Goal: Task Accomplishment & Management: Manage account settings

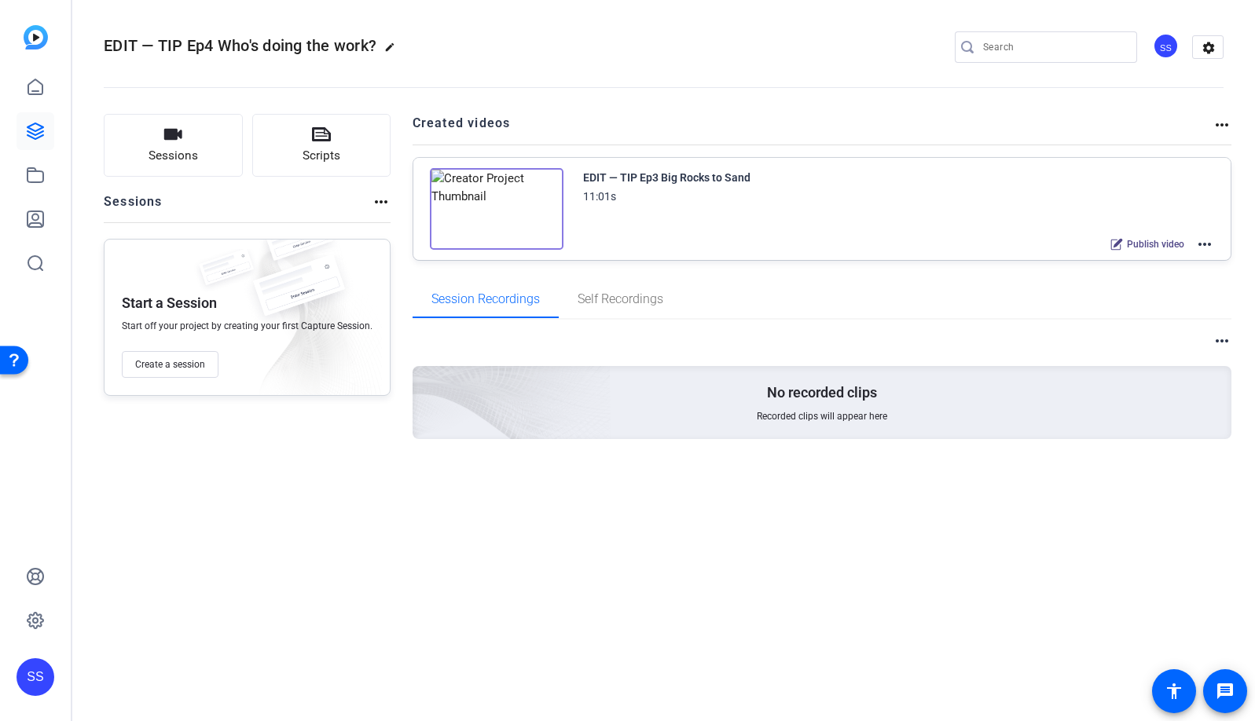
click at [1201, 238] on mat-icon "more_horiz" at bounding box center [1204, 244] width 19 height 19
click at [1167, 258] on span "Edit in Creator" at bounding box center [1146, 263] width 109 height 19
click at [387, 43] on mat-icon "edit" at bounding box center [393, 51] width 19 height 19
click at [187, 47] on input "EDIT — TIP Ep4 Who's doing the work?" at bounding box center [167, 47] width 103 height 19
click at [247, 48] on span "check_circle" at bounding box center [245, 47] width 19 height 19
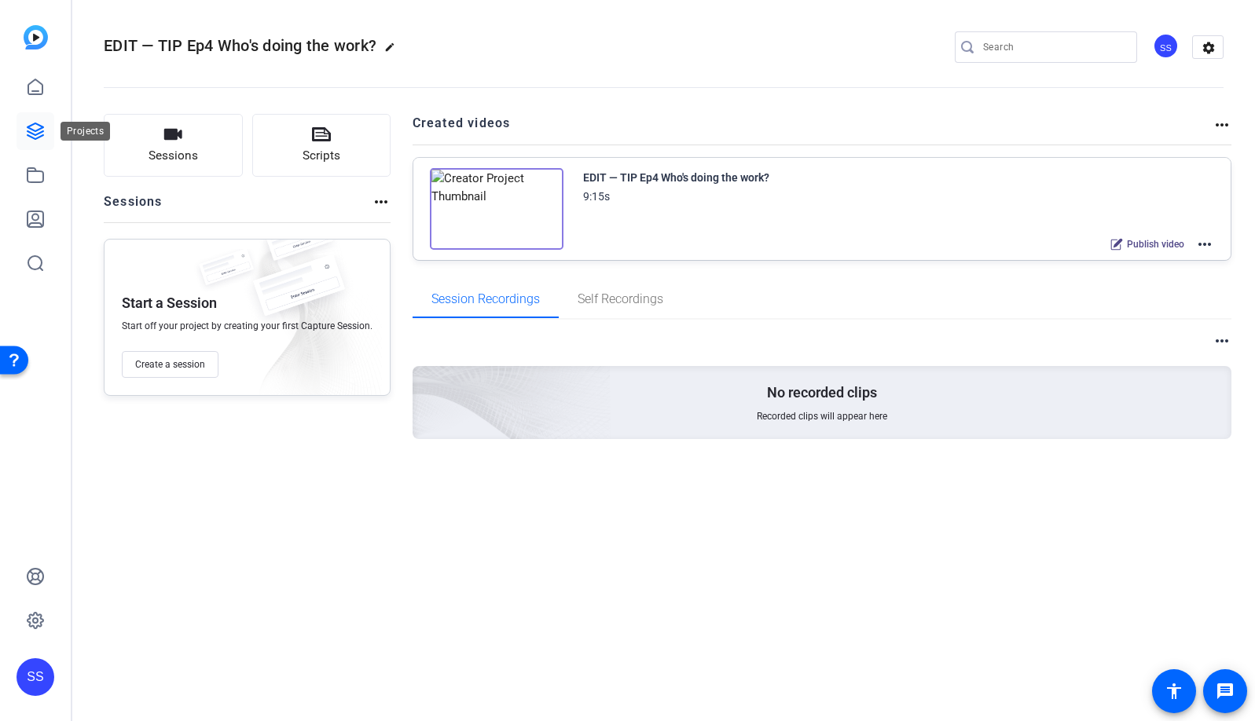
click at [38, 122] on icon at bounding box center [35, 131] width 19 height 19
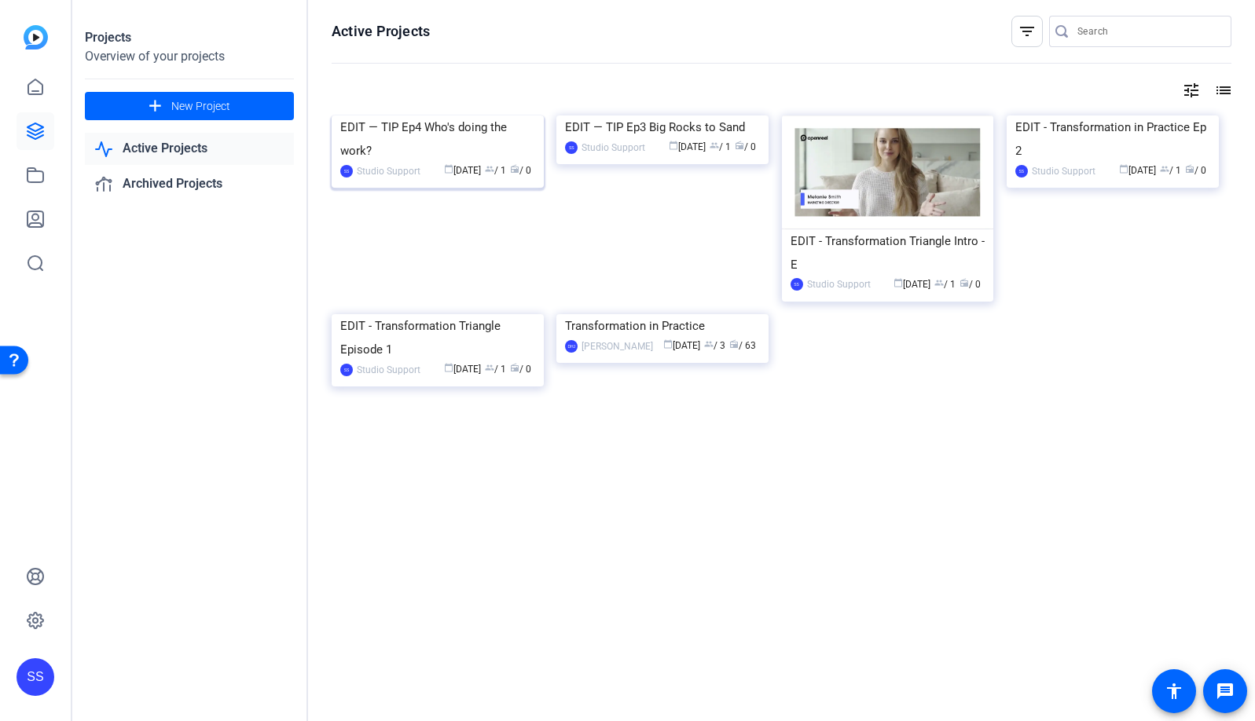
click at [437, 163] on div "EDIT — TIP Ep4 Who's doing the work?" at bounding box center [437, 138] width 195 height 47
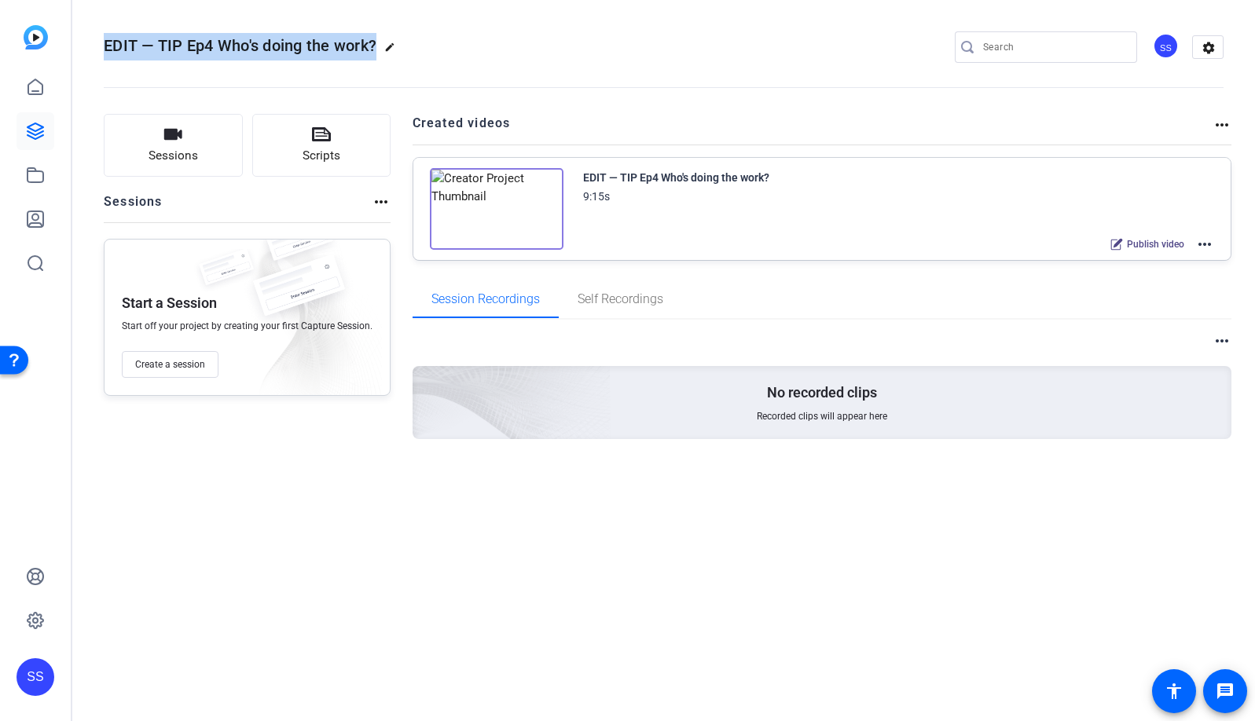
drag, startPoint x: 97, startPoint y: 45, endPoint x: 376, endPoint y: 43, distance: 278.9
click at [376, 43] on mat-toolbar "EDIT — TIP Ep4 Who's doing the work? edit SS settings" at bounding box center [663, 47] width 1182 height 94
copy span "EDIT — TIP Ep4 Who's doing the work?"
click at [30, 676] on div "SS" at bounding box center [35, 677] width 38 height 38
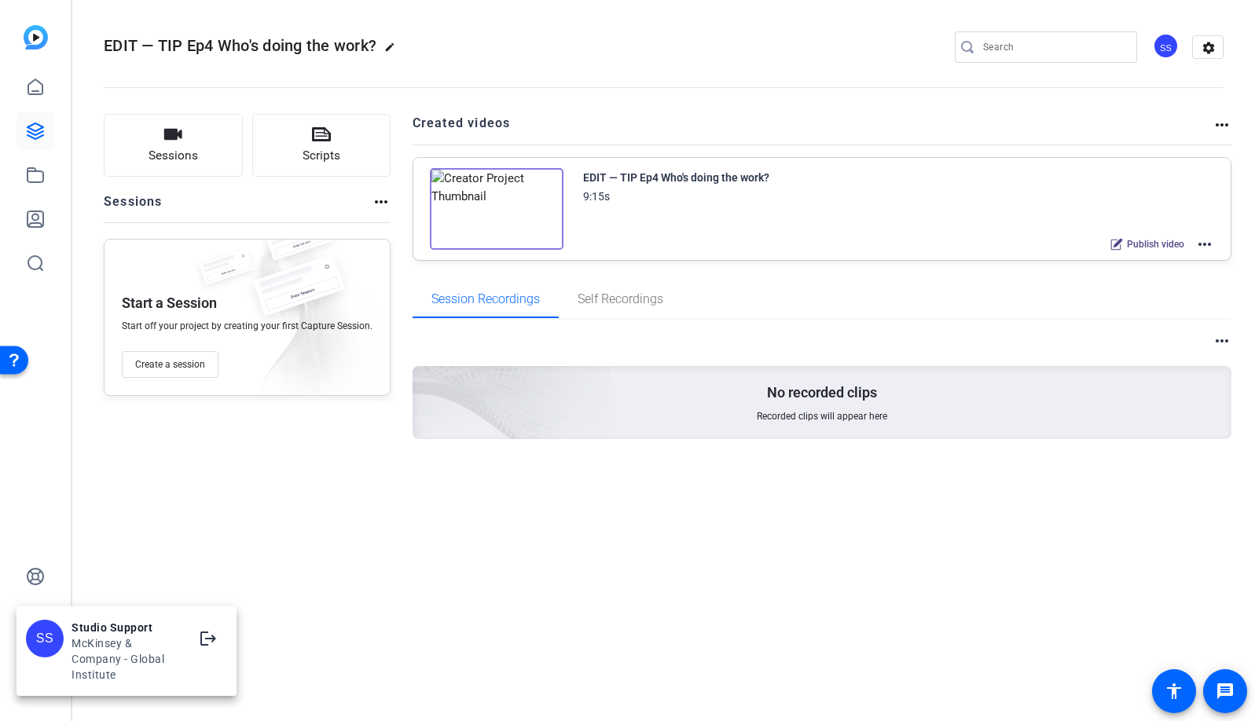
click at [463, 551] on div at bounding box center [627, 360] width 1255 height 721
click at [1171, 48] on div "SS" at bounding box center [1166, 46] width 26 height 26
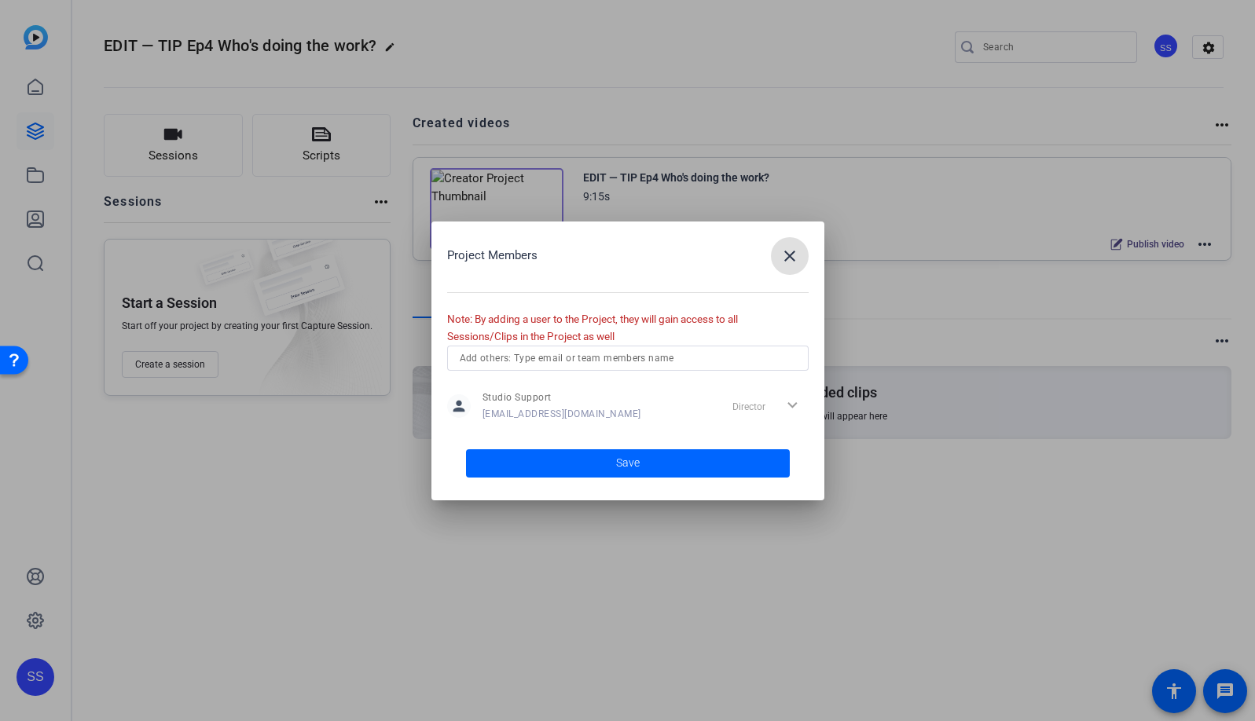
click at [790, 267] on span "button" at bounding box center [790, 256] width 38 height 38
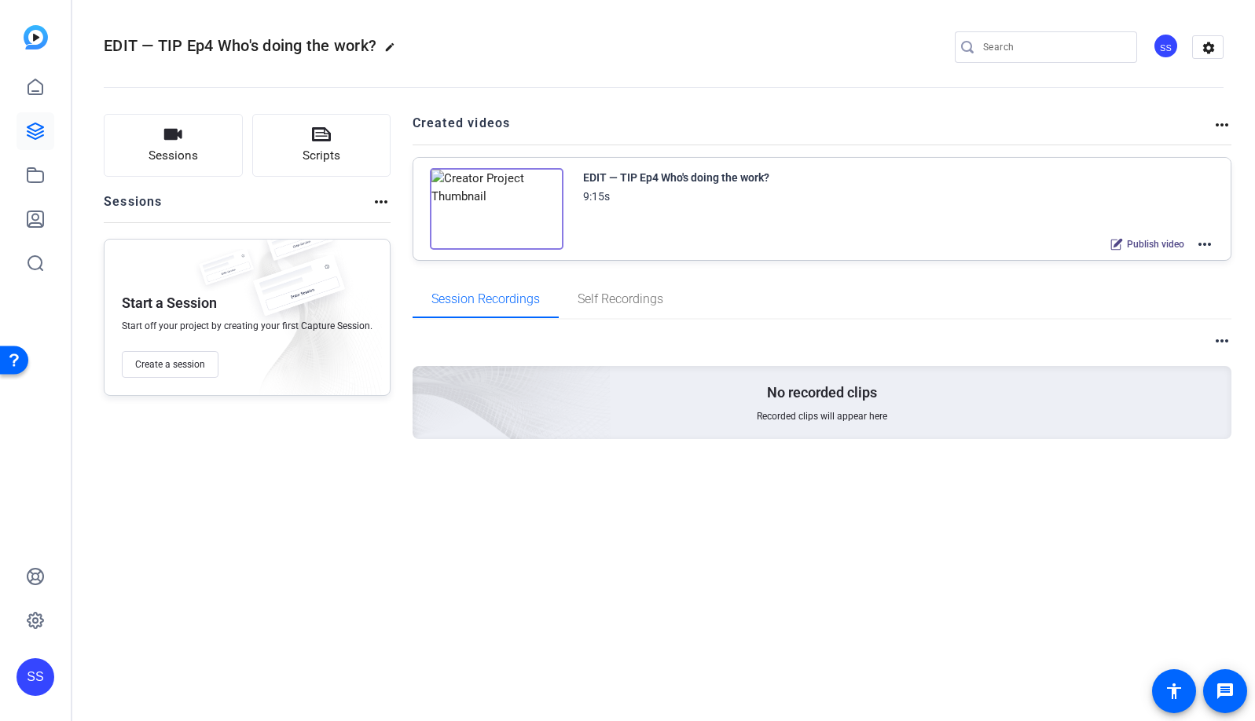
click at [26, 680] on div "SS" at bounding box center [35, 677] width 38 height 38
click at [210, 640] on mat-icon "logout" at bounding box center [208, 638] width 19 height 19
